Goal: Task Accomplishment & Management: Complete application form

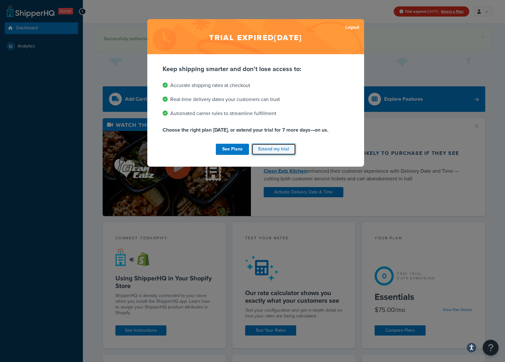
click at [276, 153] on button "Extend my trial" at bounding box center [274, 150] width 44 height 12
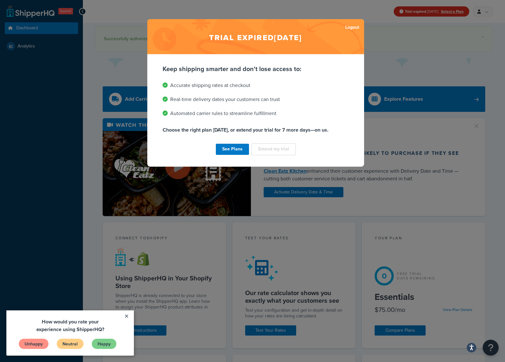
click at [284, 117] on li "Automated carrier rules to streamline fulfillment" at bounding box center [256, 113] width 186 height 9
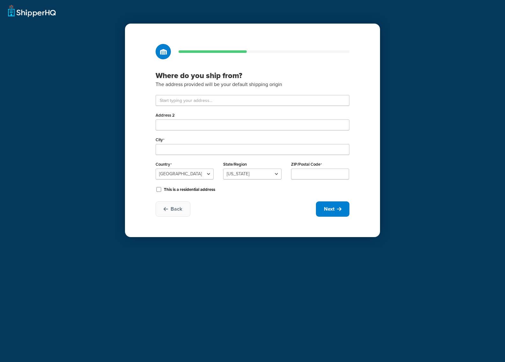
drag, startPoint x: 244, startPoint y: 211, endPoint x: 244, endPoint y: 196, distance: 15.3
click at [244, 211] on div "Back Next" at bounding box center [253, 209] width 194 height 15
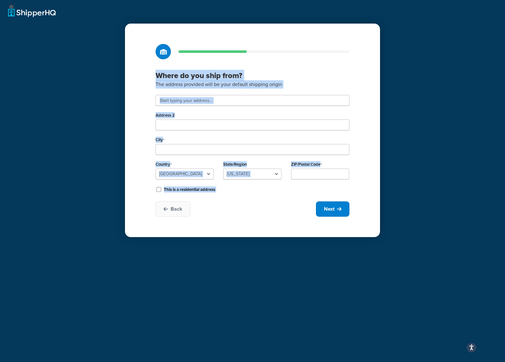
drag, startPoint x: 191, startPoint y: 86, endPoint x: 252, endPoint y: 221, distance: 148.7
click at [252, 220] on div "Where do you ship from? The address provided will be your default shipping orig…" at bounding box center [252, 131] width 255 height 214
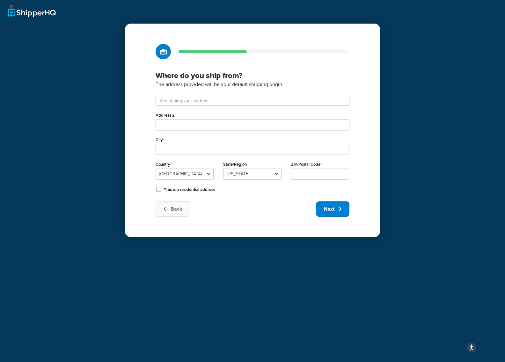
drag, startPoint x: 253, startPoint y: 223, endPoint x: 277, endPoint y: 238, distance: 28.9
click at [255, 223] on div "Where do you ship from? The address provided will be your default shipping orig…" at bounding box center [252, 131] width 255 height 214
drag, startPoint x: 152, startPoint y: 88, endPoint x: 66, endPoint y: 37, distance: 99.4
click at [82, 44] on div "Where do you ship from? The address provided will be your default shipping orig…" at bounding box center [252, 181] width 505 height 362
click at [66, 37] on div "Where do you ship from? The address provided will be your default shipping orig…" at bounding box center [252, 181] width 505 height 362
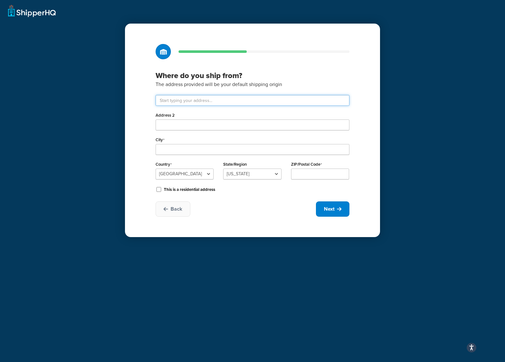
click at [310, 102] on input "text" at bounding box center [253, 100] width 194 height 11
click at [386, 116] on div "Where do you ship from? The address provided will be your default shipping orig…" at bounding box center [252, 181] width 505 height 362
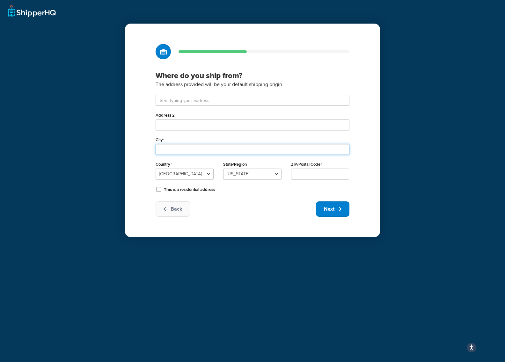
click at [214, 154] on input "City" at bounding box center [253, 149] width 194 height 11
type input "Milton Keynes`"
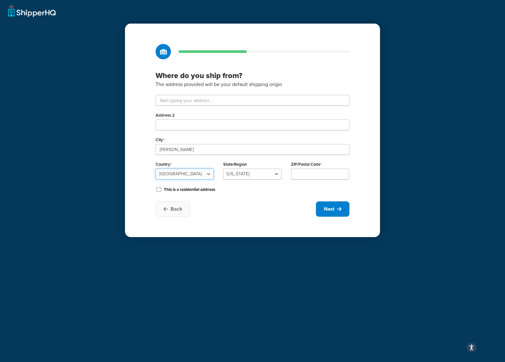
click at [180, 171] on select "United States United Kingdom Afghanistan Åland Islands Albania Algeria American…" at bounding box center [185, 174] width 58 height 11
select select "1226"
click at [156, 169] on select "United States United Kingdom Afghanistan Åland Islands Albania Algeria American…" at bounding box center [185, 174] width 58 height 11
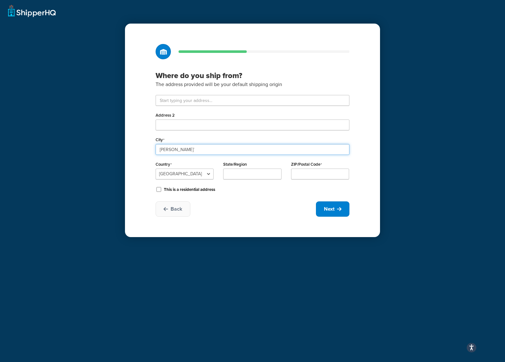
click at [222, 147] on input "Milton Keynes`" at bounding box center [253, 149] width 194 height 11
click at [204, 144] on input "Milton Keynes" at bounding box center [253, 149] width 194 height 11
type input "Milton Keynes"
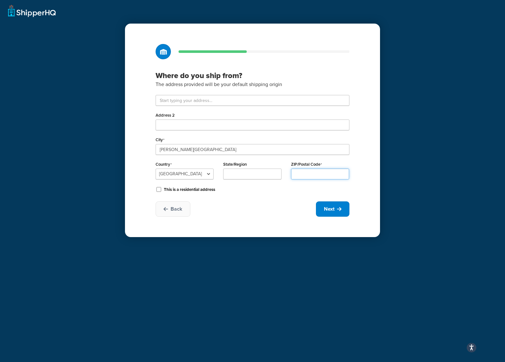
click at [316, 171] on input "ZIP/Postal Code" at bounding box center [320, 174] width 58 height 11
paste input "MK12 5NL"
type input "MK12 5NL"
click at [279, 193] on div "This is a residential address" at bounding box center [253, 189] width 194 height 10
click at [197, 176] on select "United States United Kingdom Afghanistan Åland Islands Albania Algeria American…" at bounding box center [185, 174] width 58 height 11
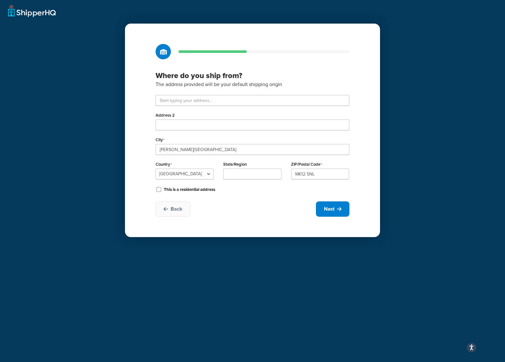
click at [218, 113] on div "Address 2" at bounding box center [253, 121] width 194 height 20
click at [219, 103] on input "text" at bounding box center [253, 100] width 194 height 11
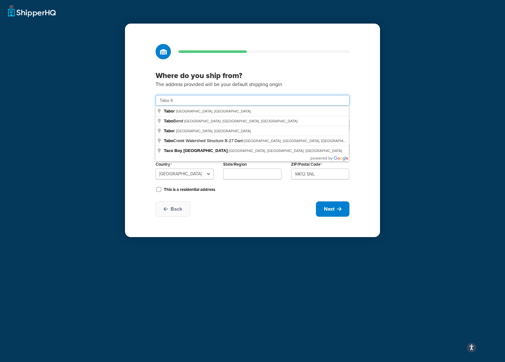
type input "Tabo ltd"
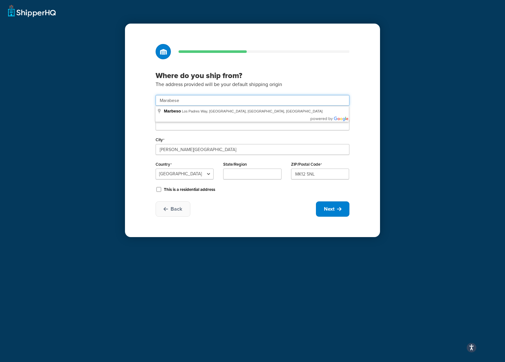
type input "Marabese"
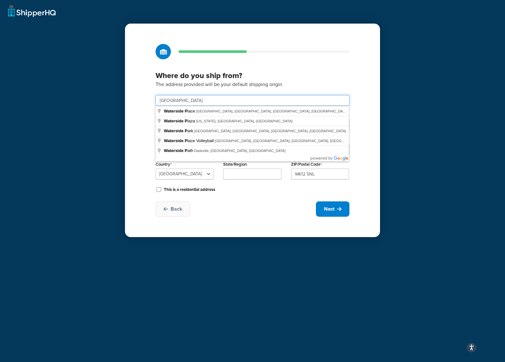
type input "Waterside Park"
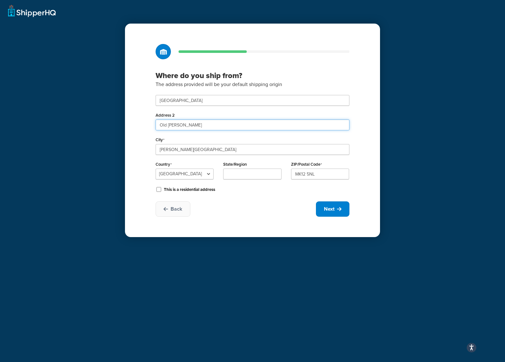
type input "Old Wolverton"
click at [262, 176] on input "State/Region" at bounding box center [252, 174] width 58 height 11
type input "Buckinghamshire"
drag, startPoint x: 395, startPoint y: 160, endPoint x: 329, endPoint y: 202, distance: 77.7
click at [395, 161] on div "Where do you ship from? The address provided will be your default shipping orig…" at bounding box center [252, 181] width 505 height 362
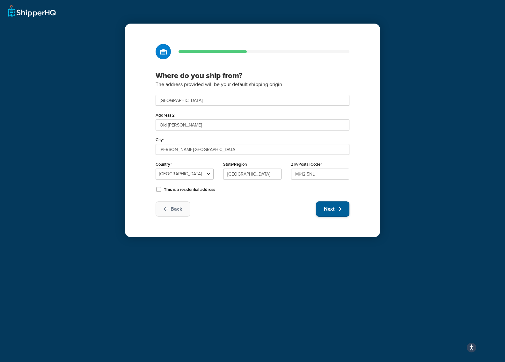
click at [337, 205] on button "Next" at bounding box center [333, 209] width 34 height 15
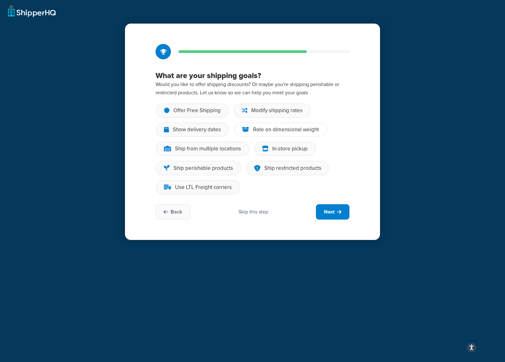
click at [412, 150] on div "What are your shipping goals? Would you like to offer shipping discounts? Or ma…" at bounding box center [252, 181] width 505 height 362
drag, startPoint x: 407, startPoint y: 138, endPoint x: 389, endPoint y: 133, distance: 18.9
click at [406, 138] on div "What are your shipping goals? Would you like to offer shipping discounts? Or ma…" at bounding box center [252, 181] width 505 height 362
click at [258, 211] on div "Skip this step" at bounding box center [254, 212] width 30 height 7
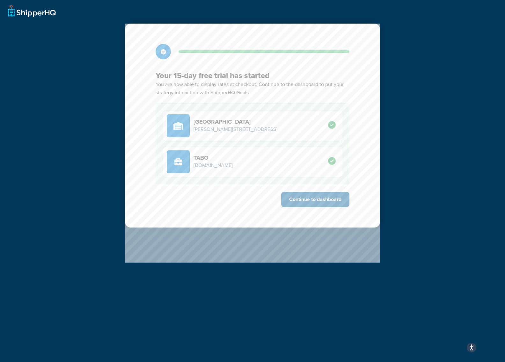
click at [302, 201] on button "Continue to dashboard" at bounding box center [315, 199] width 68 height 15
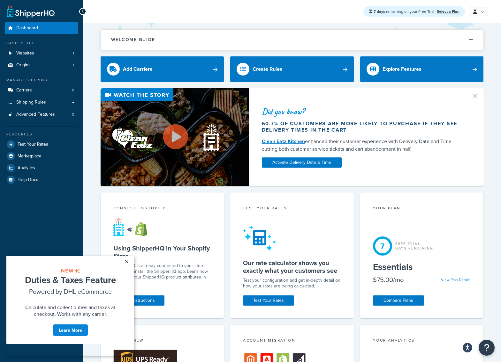
click at [67, 211] on div "Dashboard Basic Setup Websites 1 Origins 1 Manage Shipping Carriers 0 Shipping …" at bounding box center [41, 306] width 83 height 612
click at [128, 260] on link "×" at bounding box center [126, 261] width 11 height 11
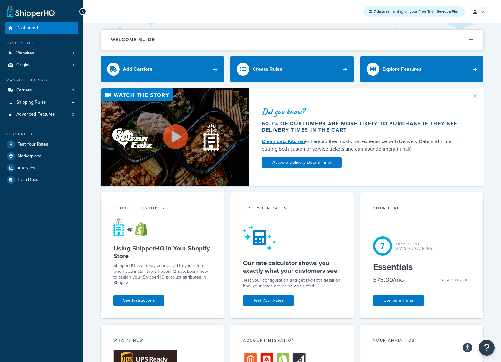
click at [49, 272] on div at bounding box center [6, 271] width 93 height 6
